Goal: Navigation & Orientation: Find specific page/section

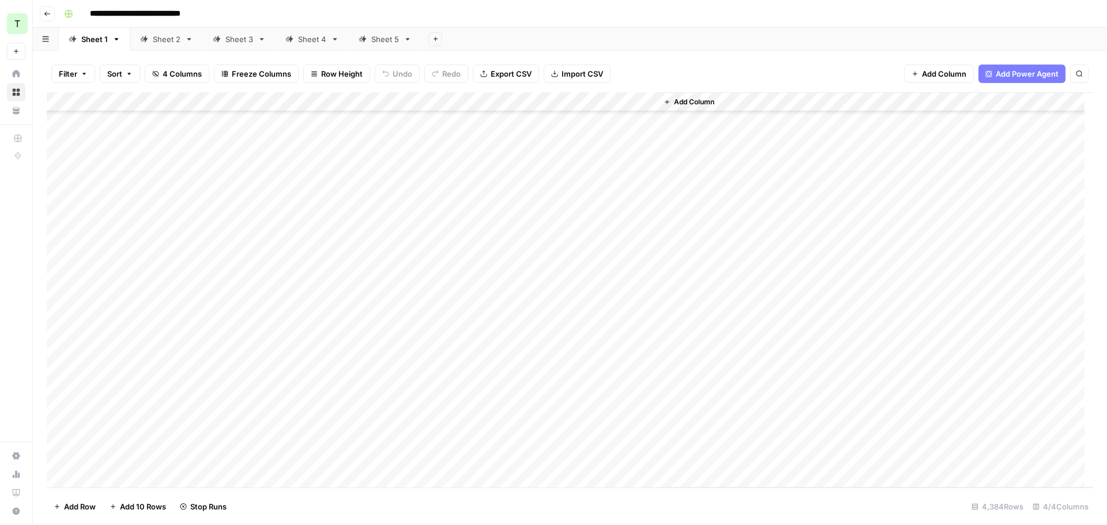
scroll to position [80664, 0]
click at [165, 36] on div "Sheet 2" at bounding box center [167, 39] width 28 height 12
click at [236, 40] on div "Sheet 3" at bounding box center [239, 39] width 28 height 12
click at [313, 44] on div "Sheet 4" at bounding box center [312, 39] width 28 height 12
click at [385, 39] on div "Sheet 5" at bounding box center [385, 39] width 28 height 12
